Goal: Task Accomplishment & Management: Complete application form

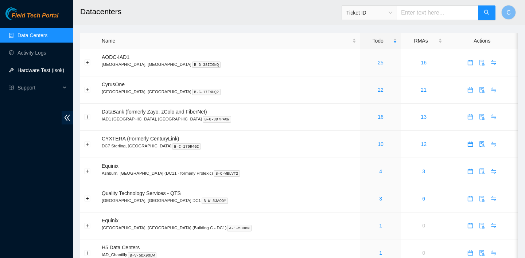
click at [30, 67] on link "Hardware Test (isok)" at bounding box center [40, 70] width 47 height 6
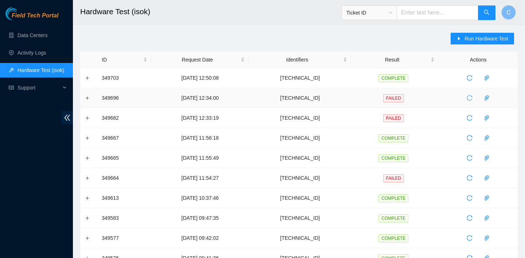
click at [471, 99] on icon "reload" at bounding box center [469, 98] width 6 height 6
click at [475, 95] on span "reload" at bounding box center [469, 98] width 11 height 6
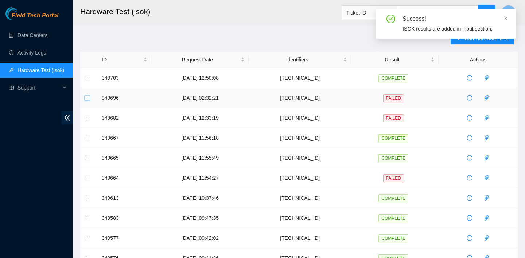
click at [87, 99] on button "Expand row" at bounding box center [88, 98] width 6 height 6
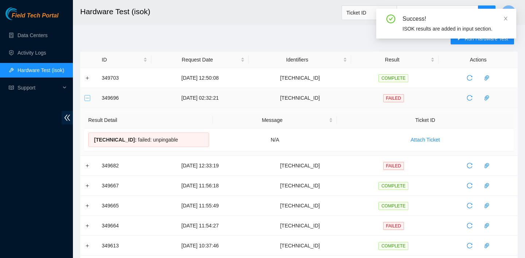
click at [87, 99] on button "Collapse row" at bounding box center [88, 98] width 6 height 6
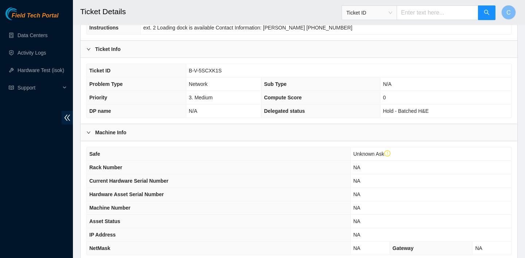
scroll to position [123, 0]
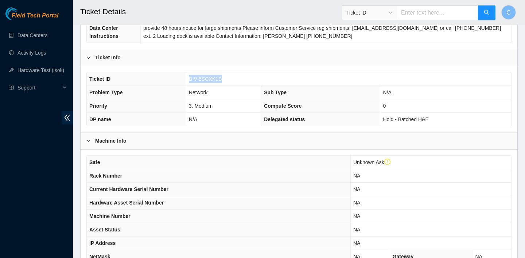
drag, startPoint x: 230, startPoint y: 78, endPoint x: 188, endPoint y: 77, distance: 41.9
click at [188, 77] on td "B-V-5SCXK1S" at bounding box center [348, 79] width 325 height 13
copy span "B-V-5SCXK1S"
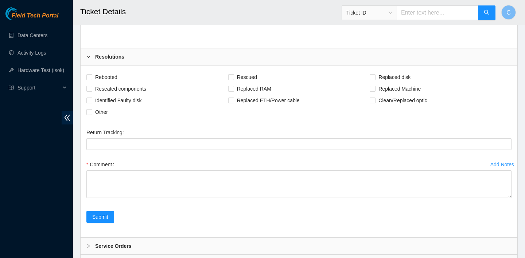
scroll to position [1256, 0]
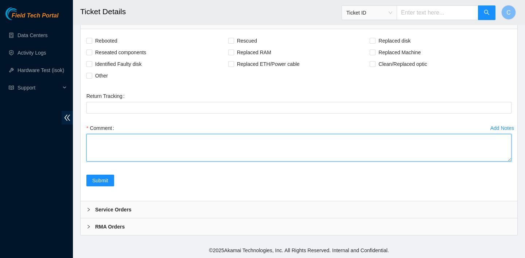
click at [175, 142] on textarea "Comment" at bounding box center [298, 148] width 425 height 28
click at [135, 134] on textarea "verified SN" at bounding box center [298, 148] width 425 height 28
click at [124, 141] on textarea "verified SN" at bounding box center [298, 148] width 425 height 28
click at [179, 148] on textarea "verified rack, machine, port number cleaned, scoped, and reseated optics on bot…" at bounding box center [298, 148] width 425 height 28
click at [227, 147] on textarea "verified rack, machine, port number cleaned, scoped, and reseated optics/fiber …" at bounding box center [298, 148] width 425 height 28
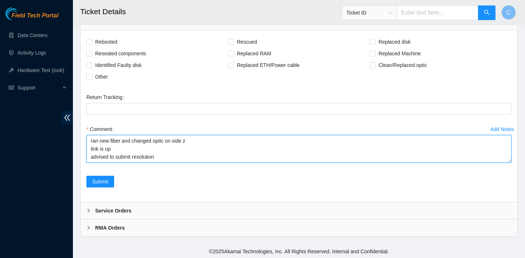
scroll to position [25, 0]
click at [191, 163] on textarea "verified rack, machine, port number cleaned, scoped, and reseated optics/fiber …" at bounding box center [298, 149] width 425 height 28
click at [180, 163] on textarea "verified rack, machine, port number cleaned, scoped, and reseated optics/fiber …" at bounding box center [298, 149] width 425 height 28
type textarea "verified rack, machine, port number cleaned, scoped, and reseated optics/fiber …"
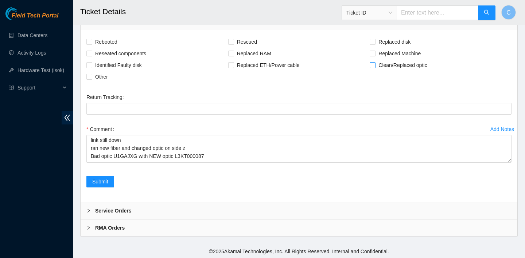
click at [373, 67] on input "Clean/Replaced optic" at bounding box center [371, 64] width 5 height 5
checkbox input "true"
click at [119, 59] on span "Reseated components" at bounding box center [120, 54] width 57 height 12
click at [91, 56] on input "Reseated components" at bounding box center [88, 53] width 5 height 5
checkbox input "true"
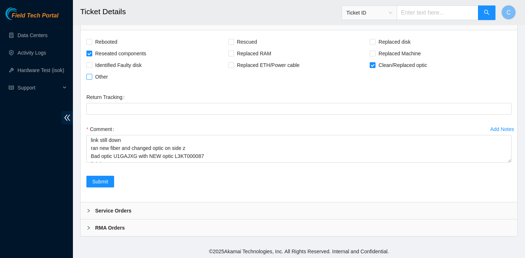
click at [96, 83] on span "Other" at bounding box center [101, 77] width 19 height 12
click at [91, 79] on input "Other" at bounding box center [88, 76] width 5 height 5
checkbox input "true"
click at [105, 186] on span "Submit" at bounding box center [100, 182] width 16 height 8
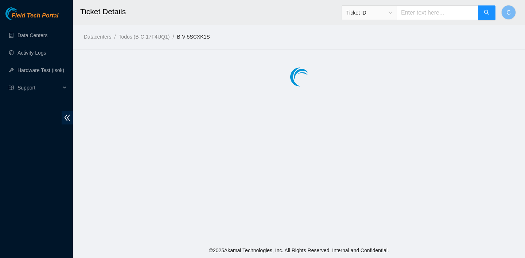
scroll to position [0, 0]
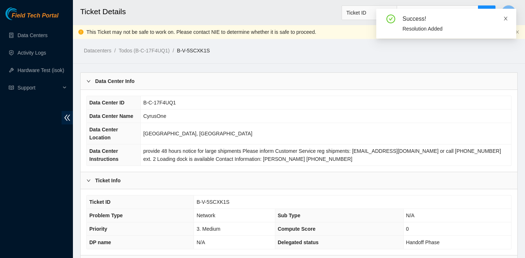
click at [505, 17] on icon "close" at bounding box center [505, 18] width 5 height 5
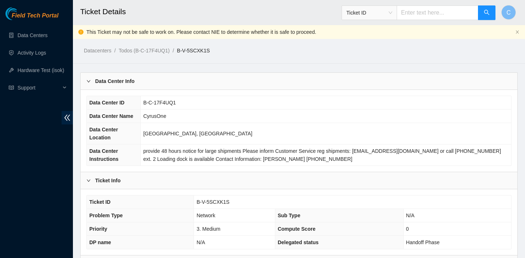
scroll to position [226, 0]
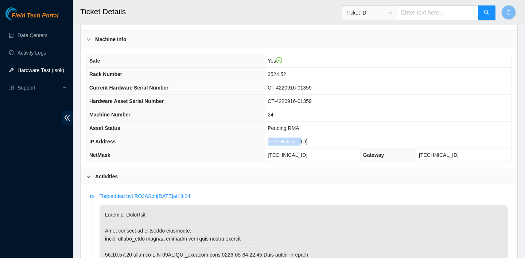
scroll to position [210, 0]
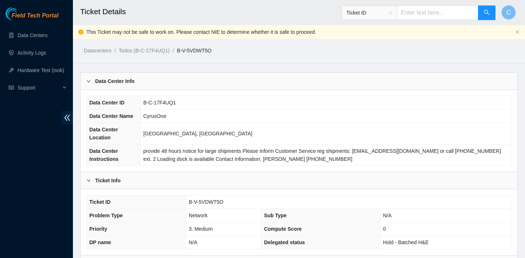
scroll to position [661, 0]
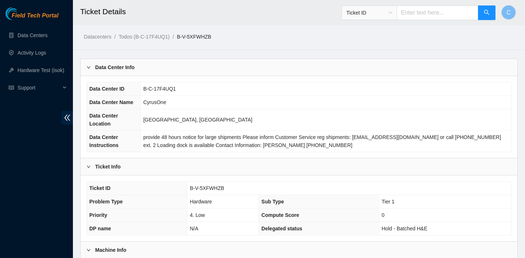
scroll to position [379, 0]
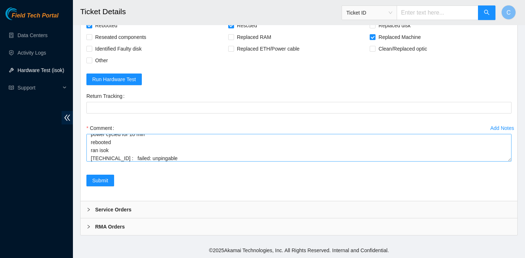
scroll to position [72, 0]
click at [183, 143] on textarea "verified SN powered down replaced OLD machine CT-4220916-01359 with NEW machine…" at bounding box center [298, 148] width 425 height 28
drag, startPoint x: 173, startPoint y: 148, endPoint x: 89, endPoint y: 148, distance: 83.4
click at [89, 148] on textarea "verified SN powered down replaced OLD machine CT-4220916-01359 with NEW machine…" at bounding box center [298, 148] width 425 height 28
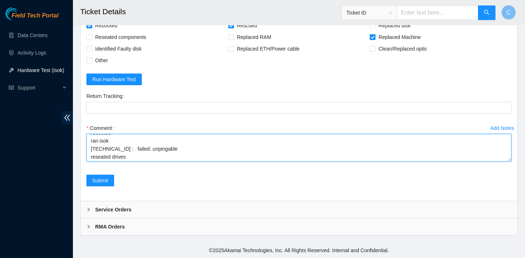
scroll to position [96, 0]
click at [125, 151] on textarea "verified SN powered down replaced OLD machine CT-4220916-01359 with NEW machine…" at bounding box center [298, 148] width 425 height 28
paste textarea "23.36.67.72 : failed: unpingable"
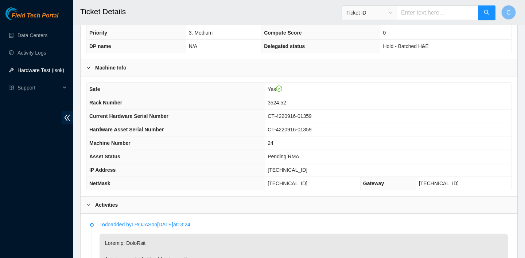
scroll to position [111, 0]
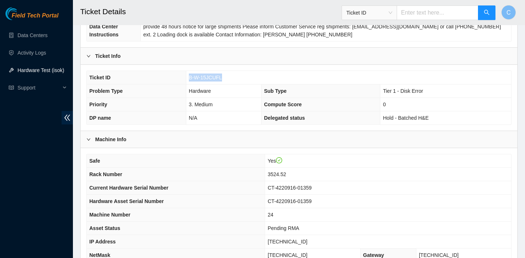
drag, startPoint x: 234, startPoint y: 79, endPoint x: 189, endPoint y: 78, distance: 45.2
click at [189, 78] on td "B-W-15JCUFL" at bounding box center [348, 77] width 325 height 13
copy span "B-W-15JCUFL"
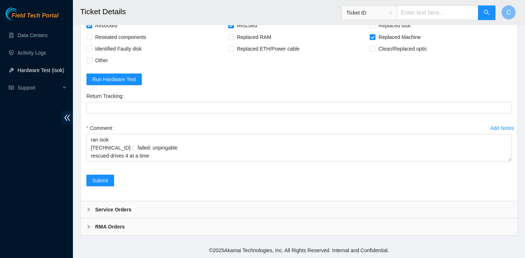
scroll to position [1822, 0]
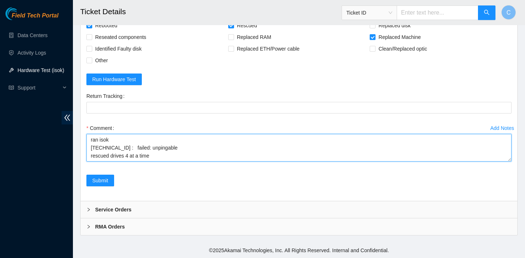
click at [135, 162] on textarea "verified SN powered down replaced OLD machine CT-4220916-01359 with NEW machine…" at bounding box center [298, 148] width 425 height 28
type textarea "verified SN powered down replaced OLD machine CT-4220916-01359 with NEW machine…"
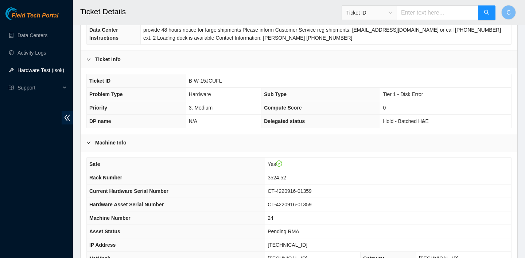
scroll to position [107, 0]
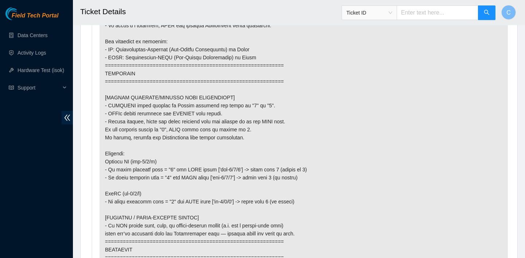
scroll to position [457, 0]
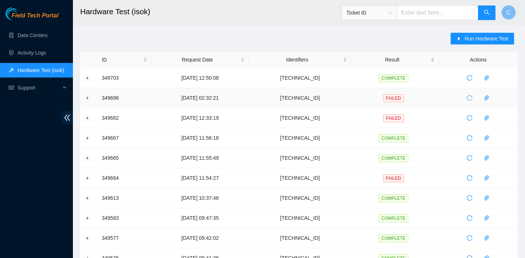
click at [472, 100] on icon "reload" at bounding box center [469, 97] width 5 height 5
click at [32, 32] on link "Data Centers" at bounding box center [32, 35] width 30 height 6
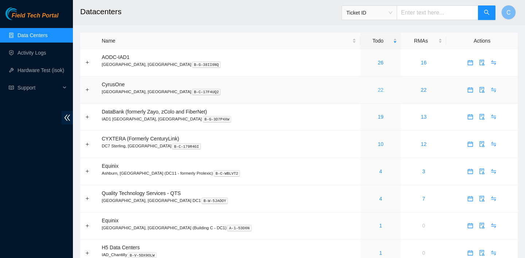
click at [378, 90] on link "22" at bounding box center [381, 90] width 6 height 6
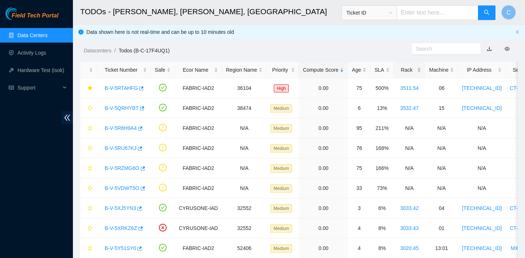
click at [408, 71] on div "Rack" at bounding box center [410, 70] width 24 height 8
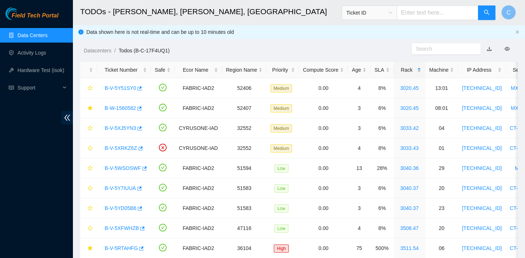
click at [408, 71] on div "Rack" at bounding box center [410, 70] width 24 height 8
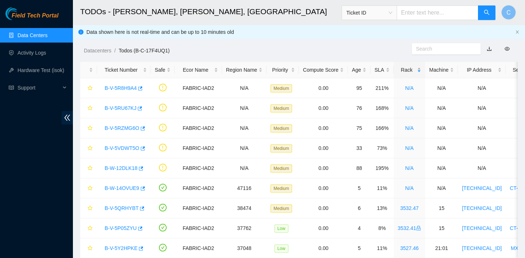
click at [408, 71] on div "Rack" at bounding box center [410, 70] width 24 height 8
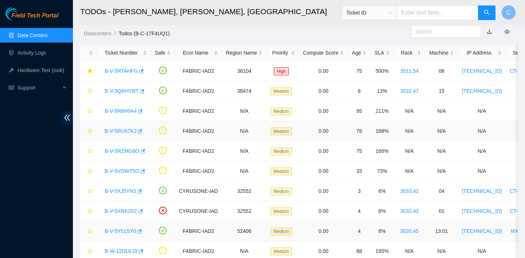
scroll to position [15, 0]
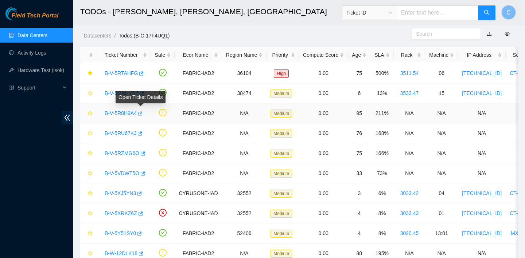
click at [142, 114] on icon "button" at bounding box center [139, 113] width 5 height 5
click at [142, 134] on icon "button" at bounding box center [139, 133] width 5 height 5
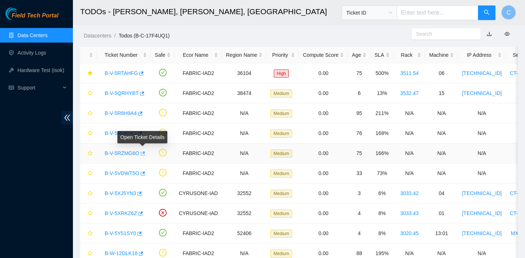
click at [142, 155] on icon "button" at bounding box center [142, 153] width 5 height 5
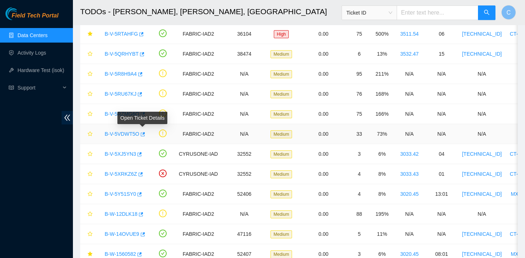
scroll to position [39, 0]
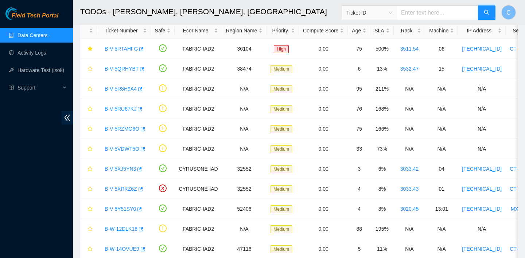
click at [33, 36] on link "Data Centers" at bounding box center [32, 35] width 30 height 6
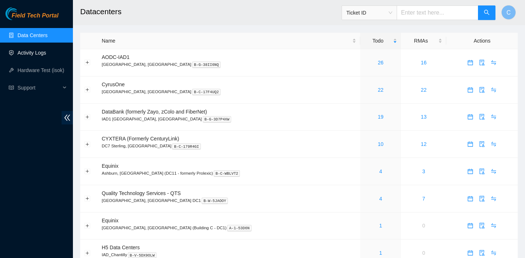
click at [46, 56] on link "Activity Logs" at bounding box center [31, 53] width 29 height 6
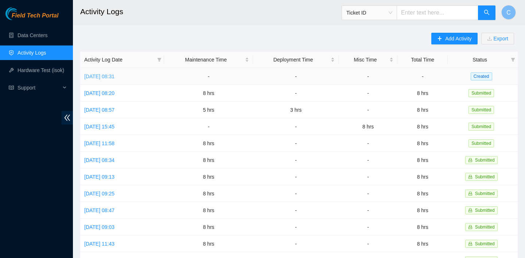
click at [114, 74] on link "Mon, 13 Oct 2025 08:31" at bounding box center [99, 77] width 30 height 6
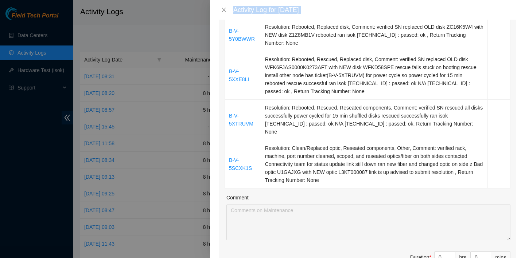
scroll to position [383, 0]
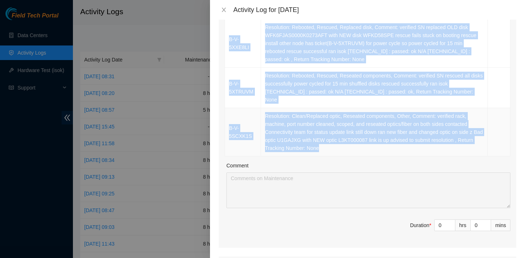
drag, startPoint x: 252, startPoint y: 26, endPoint x: 370, endPoint y: 138, distance: 162.6
copy tbody "B-W-161ZL4H Resolution: Rebooted, Rescued, Replaced disk, Comment: verified SN …"
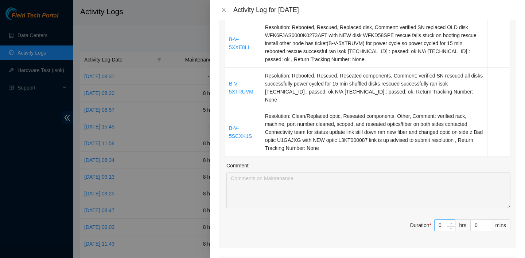
type input "1"
click at [447, 220] on span "Increase Value" at bounding box center [451, 223] width 8 height 7
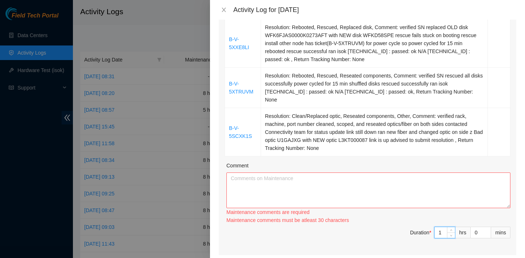
click at [449, 216] on div "Maintenance comments must be atleast 30 characters" at bounding box center [368, 220] width 284 height 8
click at [433, 183] on textarea "Comment" at bounding box center [368, 191] width 284 height 36
paste textarea "B-W-161ZL4H Resolution: Rebooted, Rescued, Replaced disk, Comment: verified SN …"
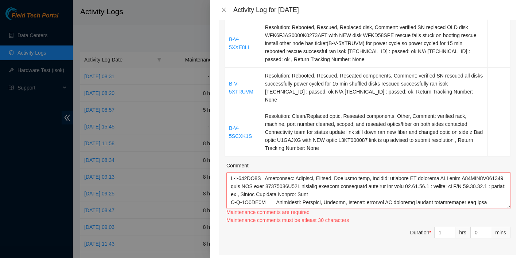
scroll to position [198, 0]
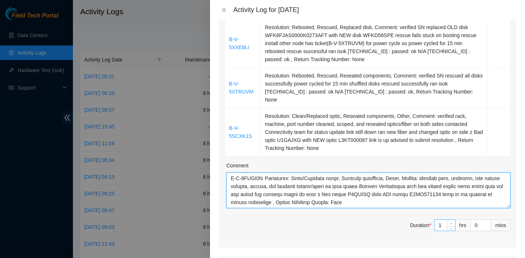
type textarea "B-W-161ZL4H Resolution: Rebooted, Rescued, Replaced disk, Comment: verified SN …"
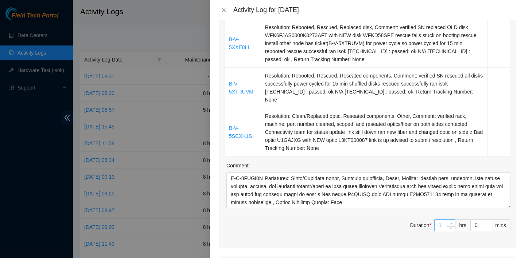
type input "2"
click at [451, 223] on icon "up" at bounding box center [451, 224] width 3 height 3
type input "3"
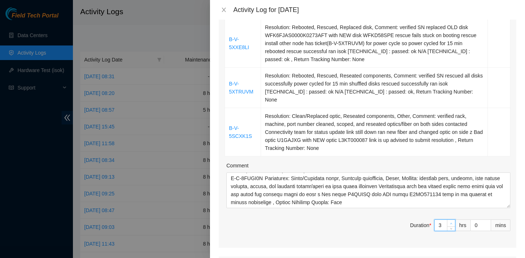
click at [451, 223] on icon "up" at bounding box center [451, 224] width 3 height 3
type input "4"
click at [451, 223] on icon "up" at bounding box center [451, 224] width 3 height 3
type input "5"
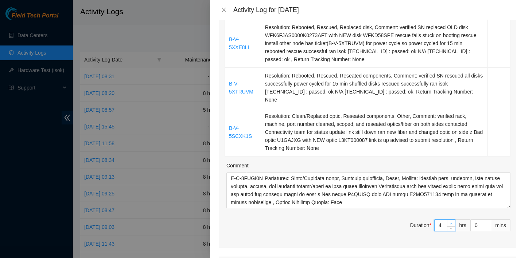
type input "5"
click at [451, 223] on icon "up" at bounding box center [451, 224] width 3 height 3
type input "6"
click at [451, 223] on icon "up" at bounding box center [451, 224] width 3 height 3
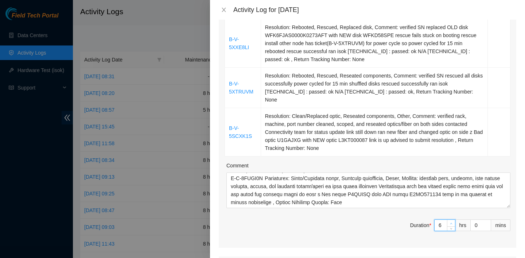
type input "7"
click at [451, 223] on icon "up" at bounding box center [451, 224] width 3 height 3
type input "8"
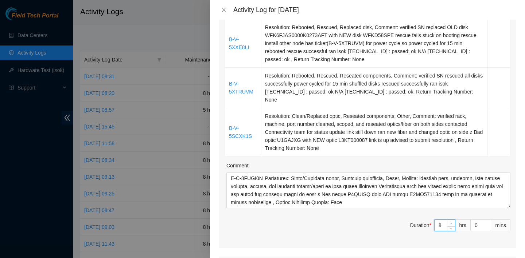
click at [451, 223] on icon "up" at bounding box center [451, 224] width 3 height 3
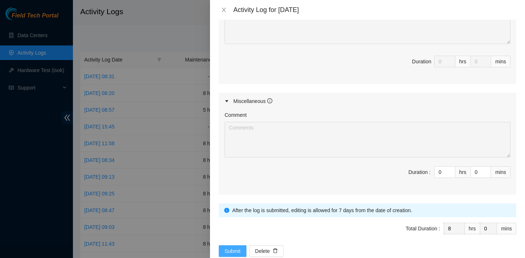
click at [236, 247] on span "Submit" at bounding box center [232, 251] width 16 height 8
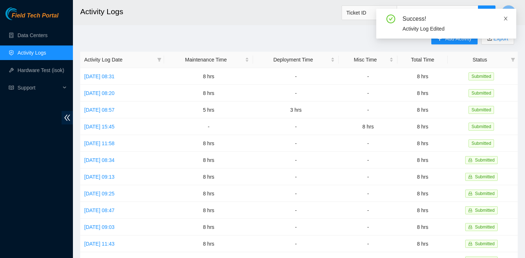
click at [507, 18] on icon "close" at bounding box center [505, 18] width 5 height 5
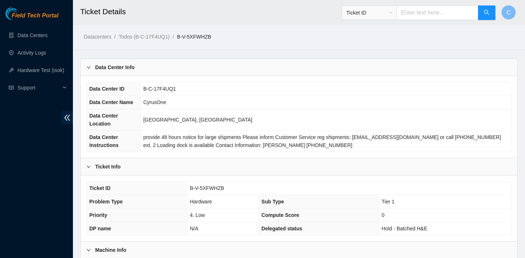
scroll to position [367, 0]
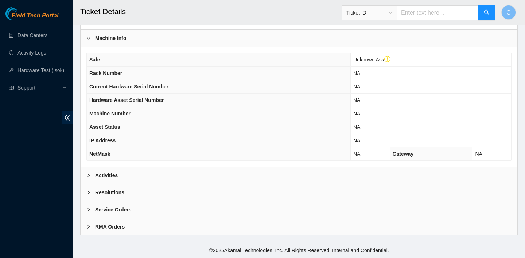
click at [200, 171] on div "Activities" at bounding box center [299, 175] width 437 height 17
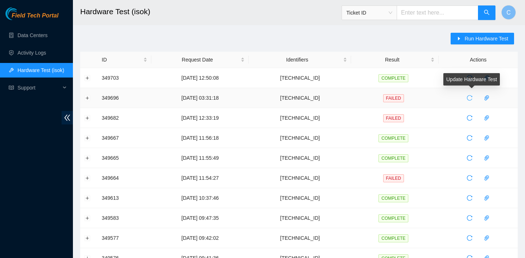
click at [472, 96] on icon "reload" at bounding box center [469, 98] width 6 height 6
click at [87, 98] on button "Expand row" at bounding box center [88, 98] width 6 height 6
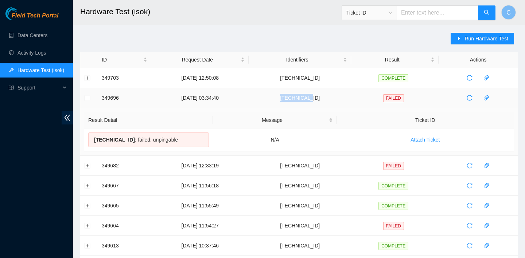
drag, startPoint x: 337, startPoint y: 95, endPoint x: 301, endPoint y: 95, distance: 35.7
click at [301, 95] on td "23.36.67.72" at bounding box center [300, 98] width 102 height 20
copy td "23.36.67.72"
click at [488, 39] on span "Run Hardware Test" at bounding box center [486, 39] width 44 height 8
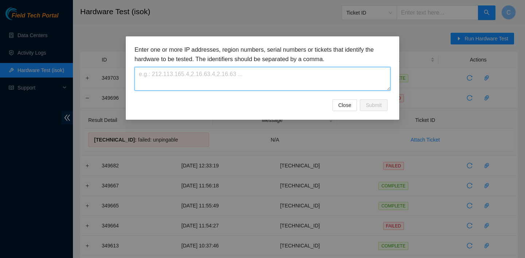
click at [334, 75] on textarea at bounding box center [262, 79] width 256 height 24
paste textarea "23.36.67.72"
type textarea "23.36.67.72"
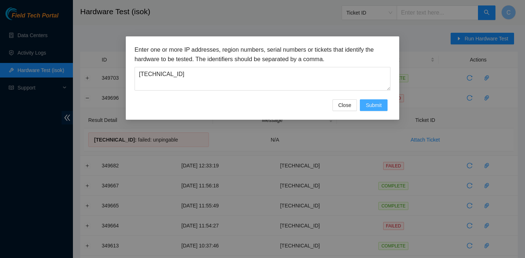
click at [361, 107] on button "Submit" at bounding box center [374, 105] width 28 height 12
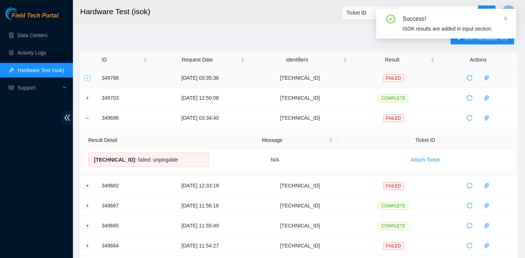
click at [88, 77] on button "Expand row" at bounding box center [88, 78] width 6 height 6
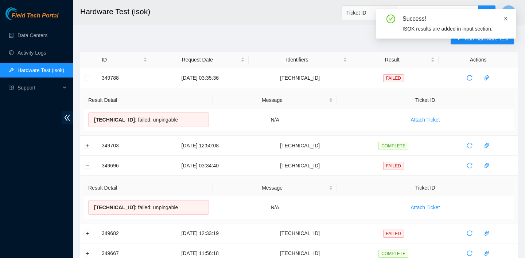
click at [506, 16] on icon "close" at bounding box center [505, 18] width 5 height 5
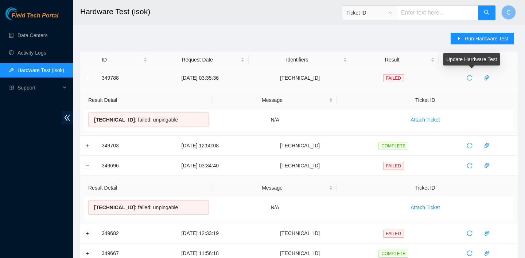
click at [472, 77] on icon "reload" at bounding box center [469, 78] width 6 height 6
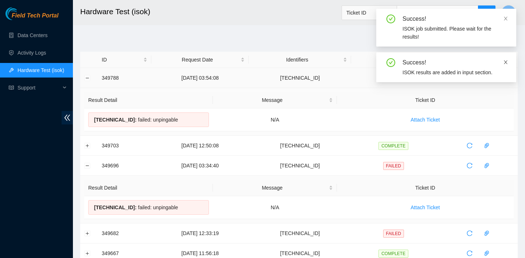
click at [507, 61] on icon "close" at bounding box center [505, 62] width 5 height 5
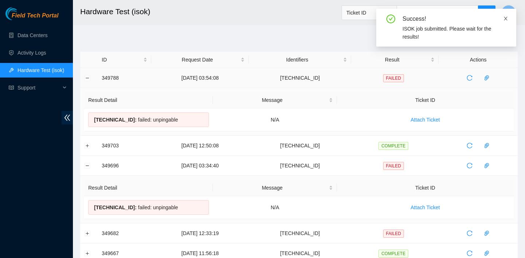
click at [504, 17] on icon "close" at bounding box center [506, 19] width 4 height 4
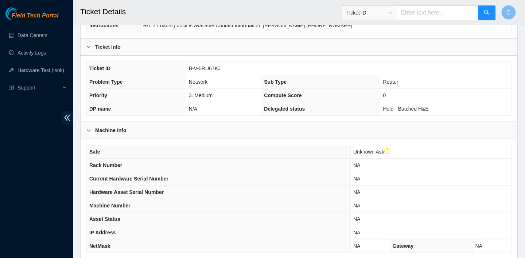
scroll to position [226, 0]
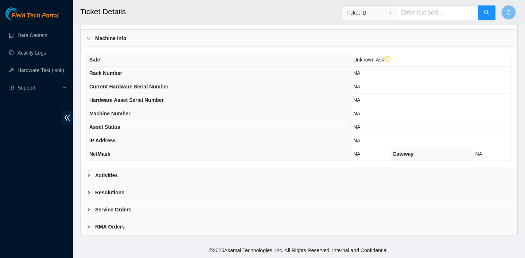
click at [171, 165] on div "Safe Unknown Ask Rack Number NA Current Hardware Serial Number NA Hardware Asse…" at bounding box center [299, 107] width 437 height 120
click at [169, 171] on div "Activities" at bounding box center [299, 175] width 437 height 17
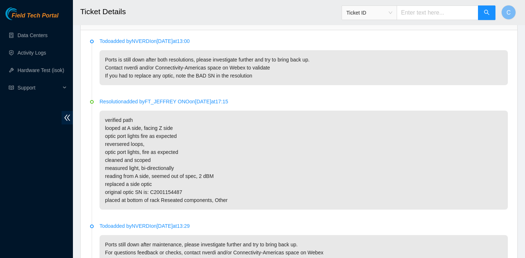
scroll to position [414, 0]
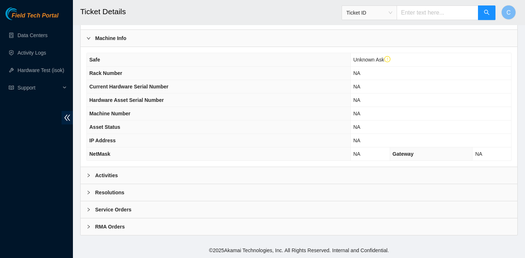
click at [152, 172] on div "Activities" at bounding box center [299, 175] width 437 height 17
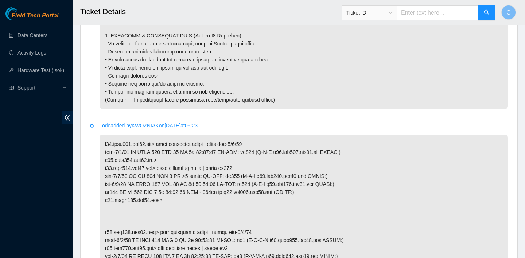
scroll to position [1280, 0]
